Goal: Check status: Check status

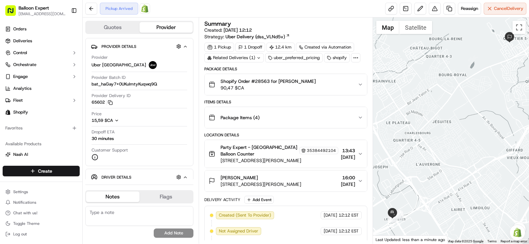
click at [144, 6] on img at bounding box center [145, 9] width 8 height 8
